Goal: Task Accomplishment & Management: Manage account settings

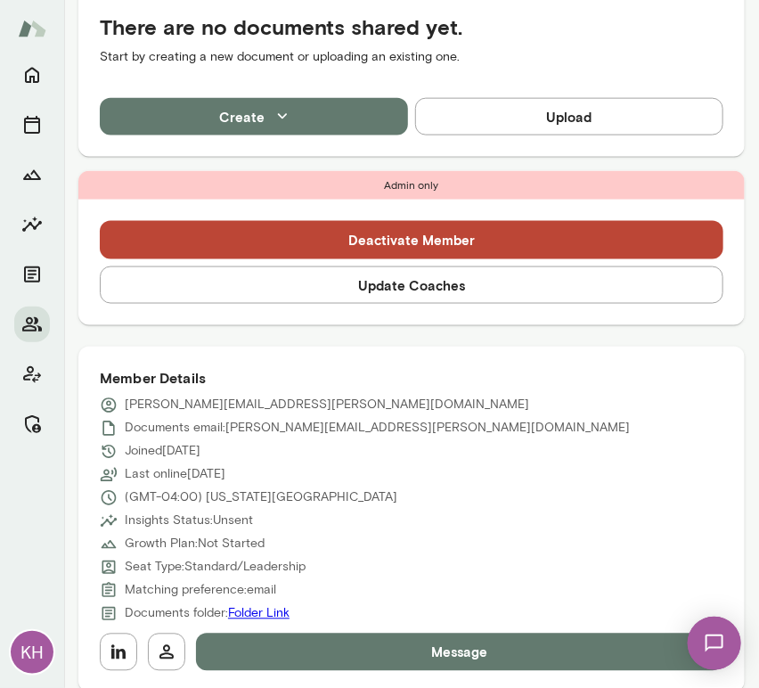
scroll to position [494, 0]
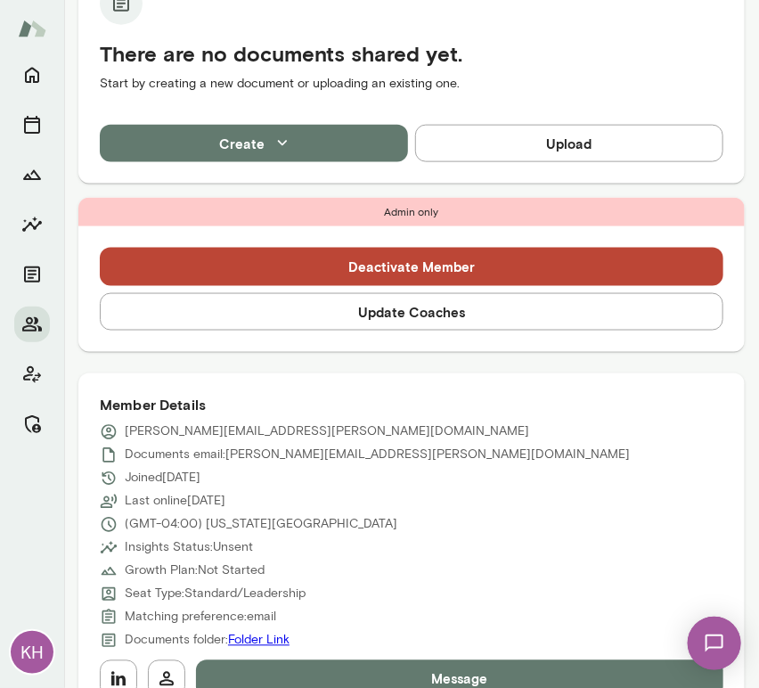
click at [429, 312] on button "Update Coaches" at bounding box center [412, 311] width 624 height 37
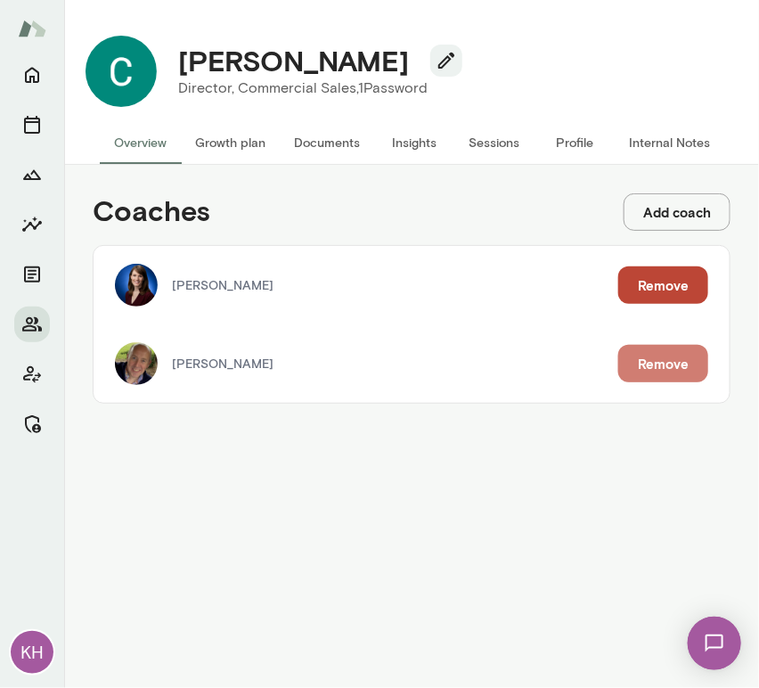
click at [652, 365] on button "Remove" at bounding box center [664, 363] width 90 height 37
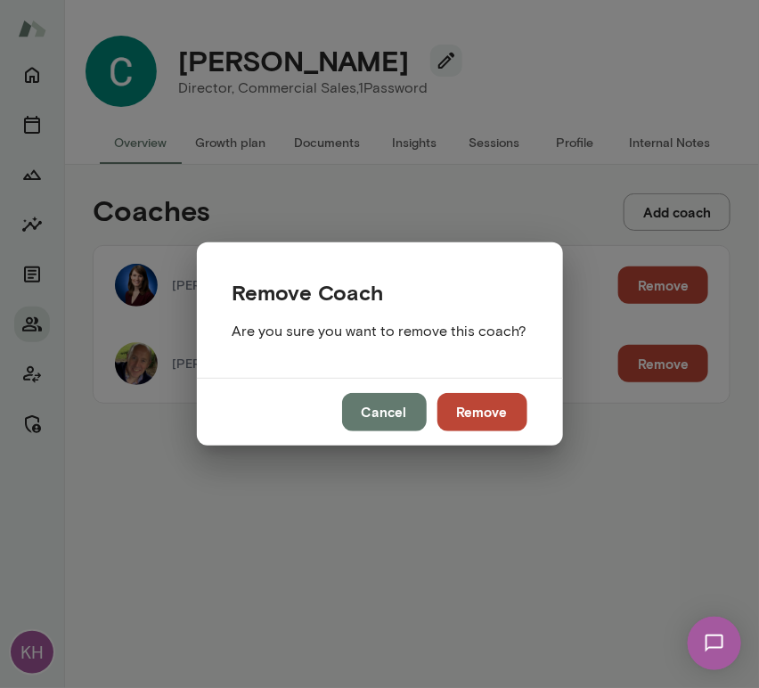
click at [490, 401] on button "Remove" at bounding box center [483, 411] width 90 height 37
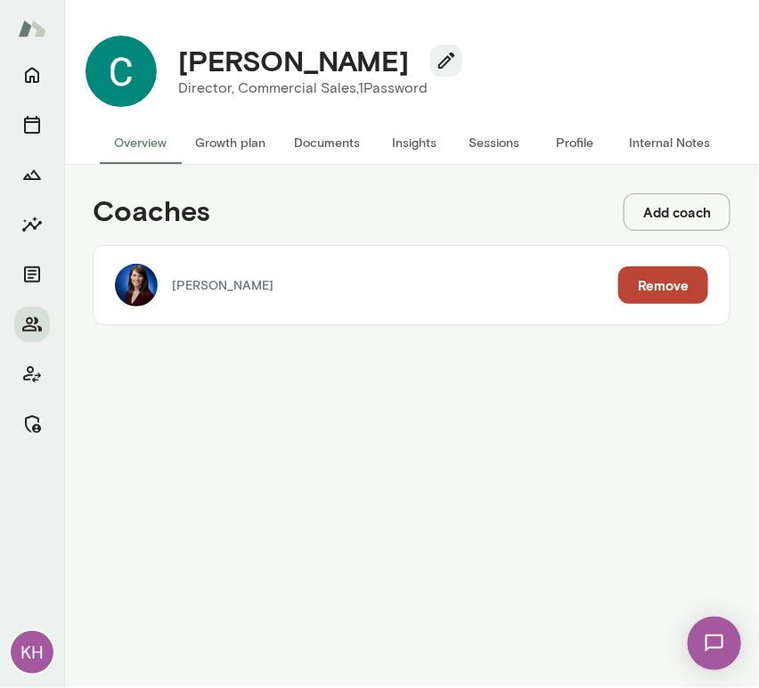
click at [473, 141] on button "Sessions" at bounding box center [495, 142] width 80 height 43
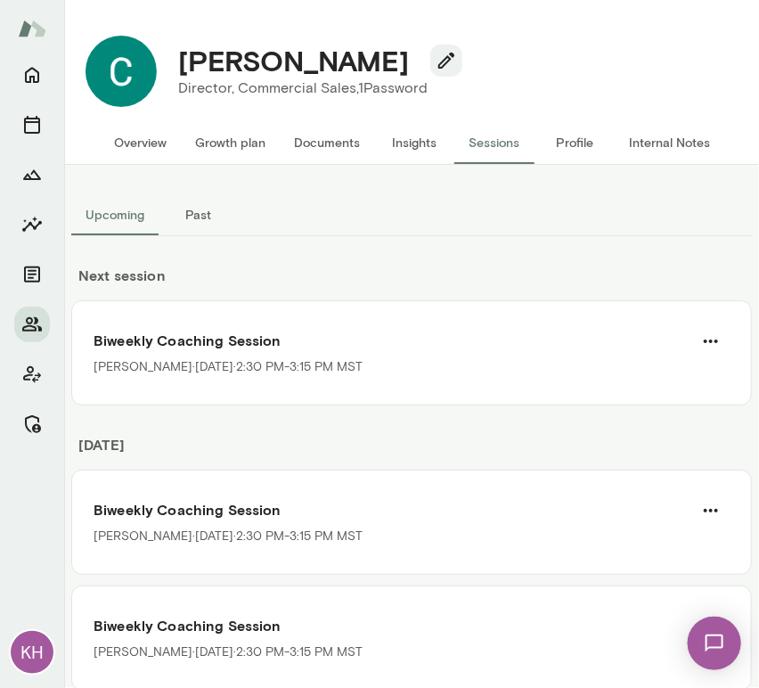
click at [656, 139] on button "Internal Notes" at bounding box center [670, 142] width 110 height 43
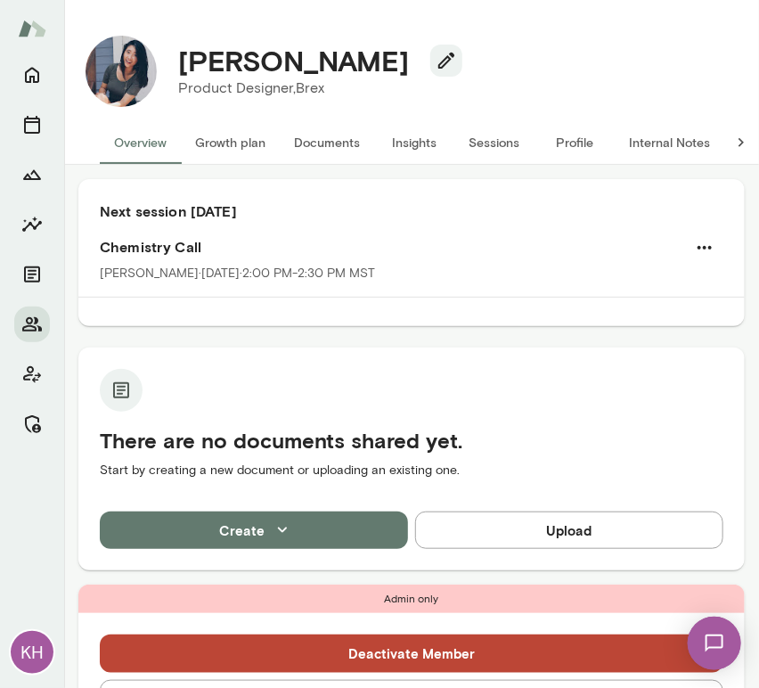
click at [506, 135] on button "Sessions" at bounding box center [495, 142] width 80 height 43
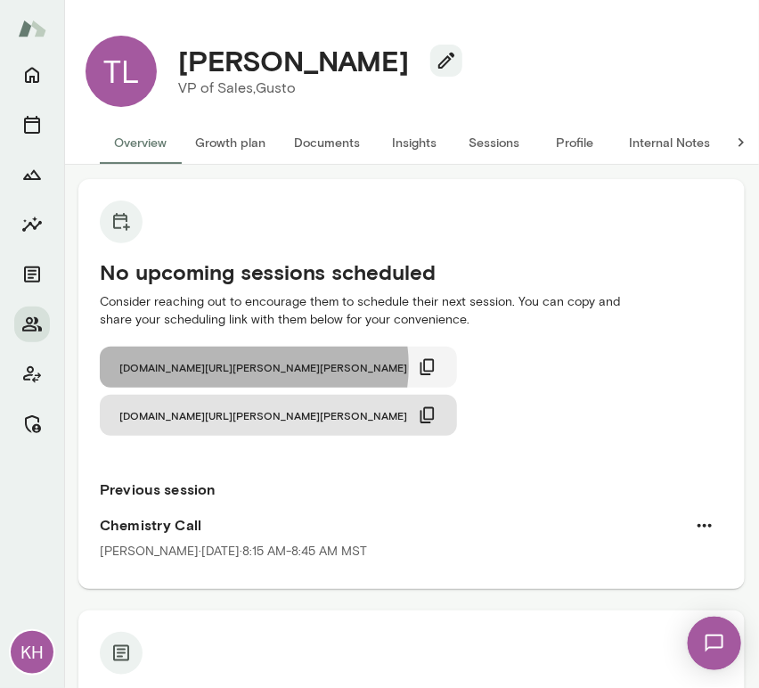
click at [421, 366] on icon "button" at bounding box center [428, 367] width 14 height 16
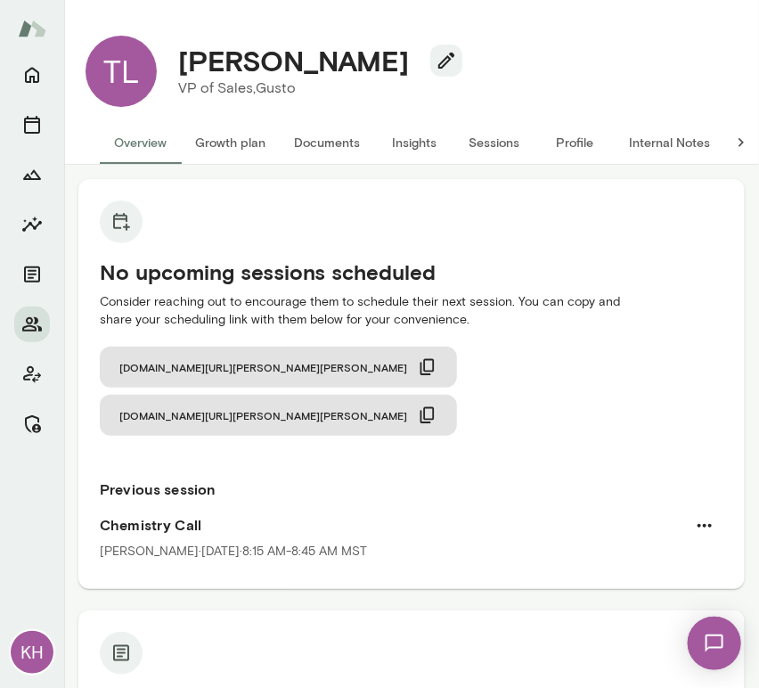
click at [683, 155] on button "Internal Notes" at bounding box center [670, 142] width 110 height 43
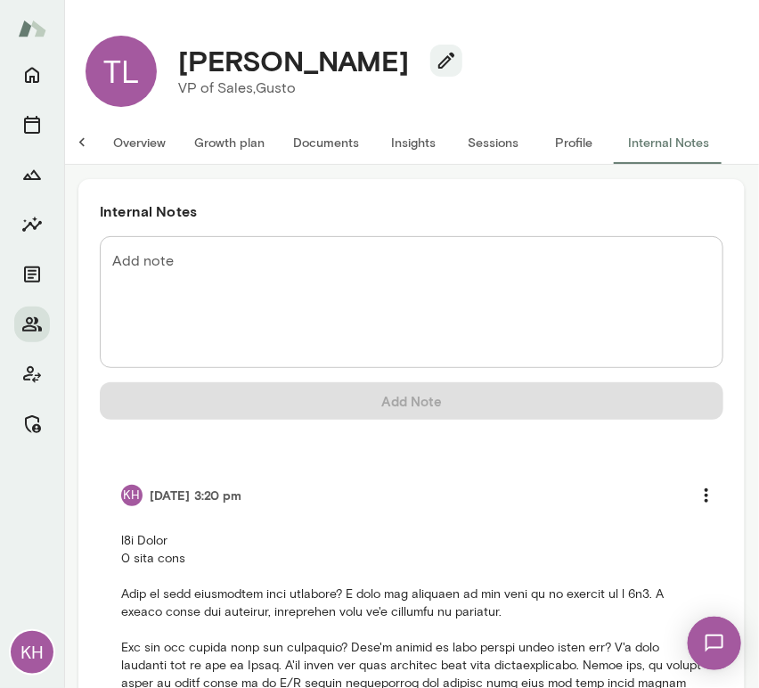
click at [119, 146] on button "Overview" at bounding box center [139, 142] width 81 height 43
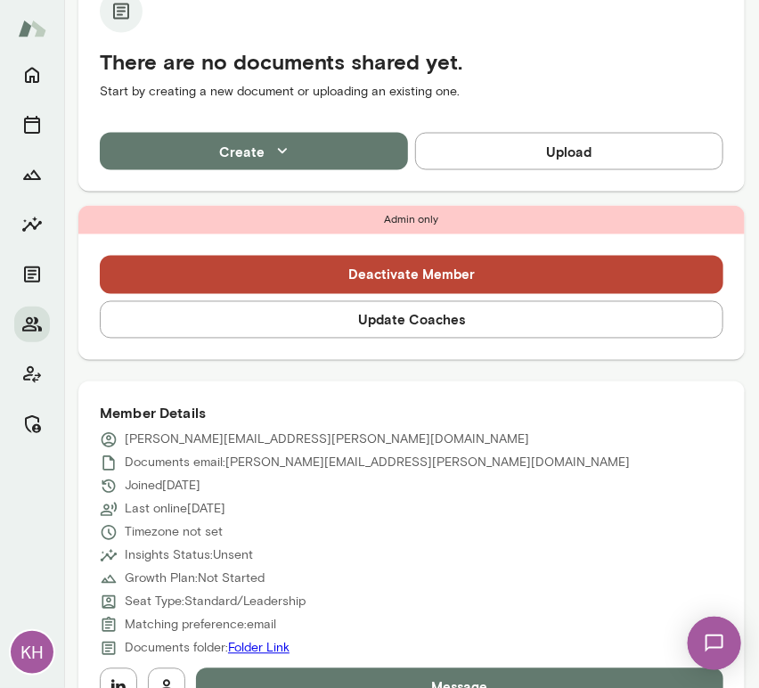
scroll to position [644, 0]
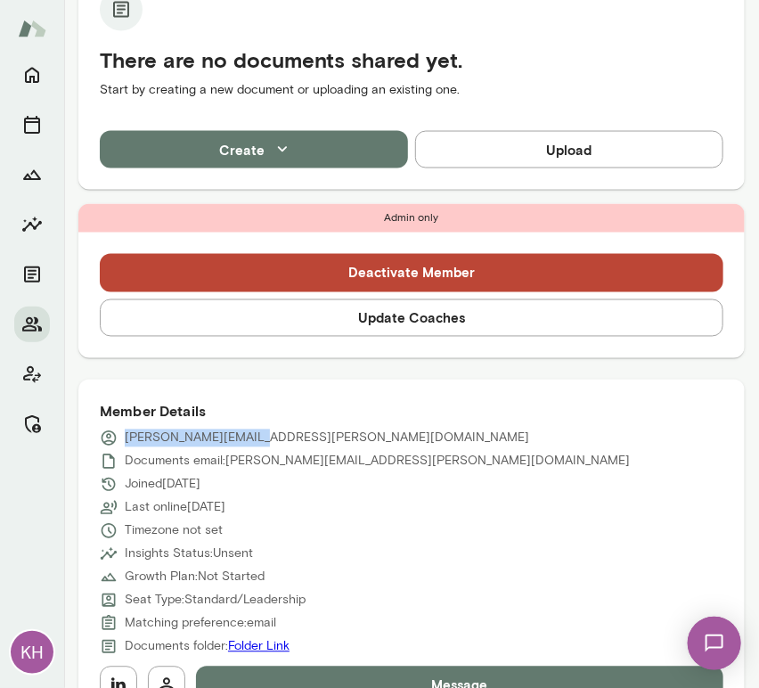
drag, startPoint x: 264, startPoint y: 390, endPoint x: 123, endPoint y: 387, distance: 140.9
click at [123, 430] on div "tim.labeau@gusto.com" at bounding box center [412, 439] width 624 height 18
copy p "tim.labeau@gusto.com"
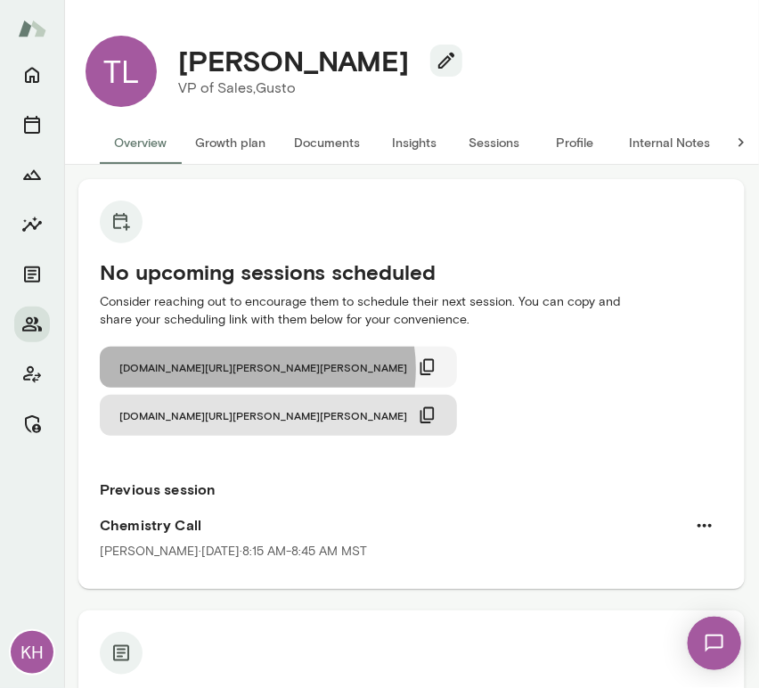
click at [418, 369] on icon "button" at bounding box center [428, 367] width 20 height 20
click at [418, 368] on icon "button" at bounding box center [428, 367] width 20 height 20
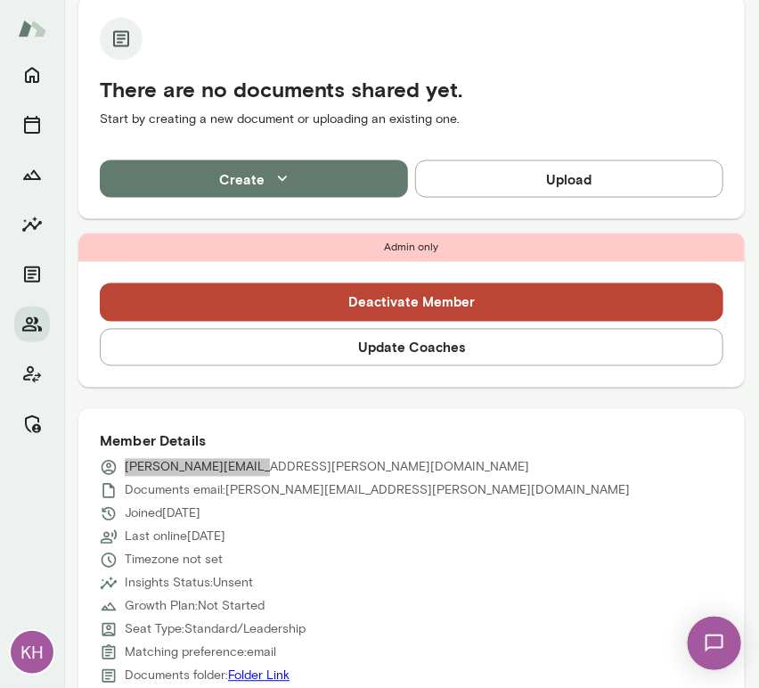
scroll to position [609, 0]
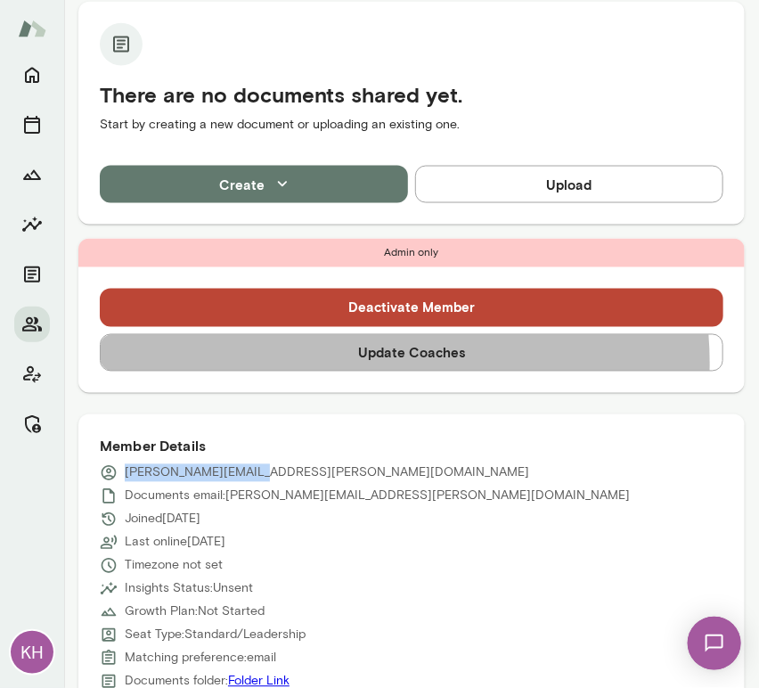
click at [364, 334] on button "Update Coaches" at bounding box center [412, 352] width 624 height 37
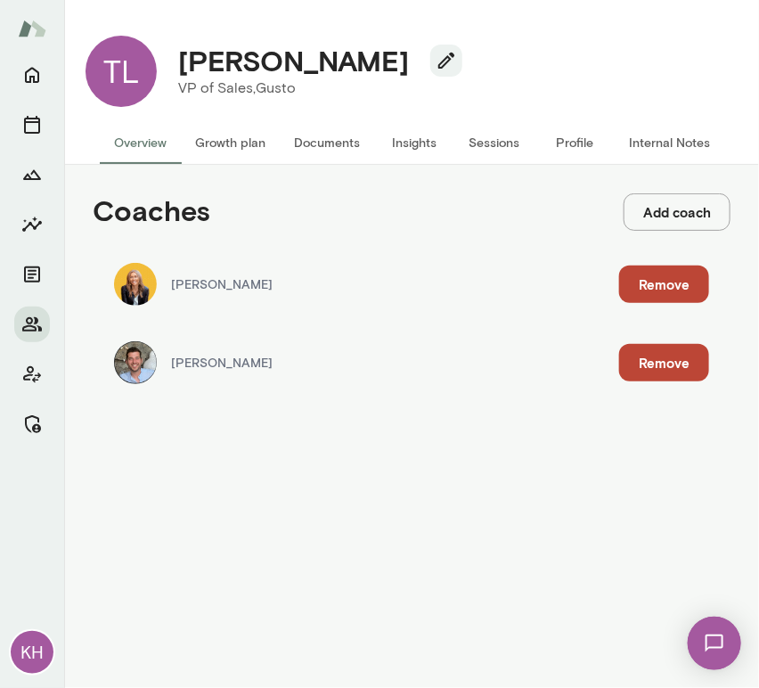
click at [639, 350] on button "Remove" at bounding box center [664, 362] width 90 height 37
click at [464, 201] on div "Cancel Remove" at bounding box center [379, 168] width 759 height 66
click at [221, 187] on button "Remove" at bounding box center [176, 168] width 90 height 37
